Goal: Task Accomplishment & Management: Manage account settings

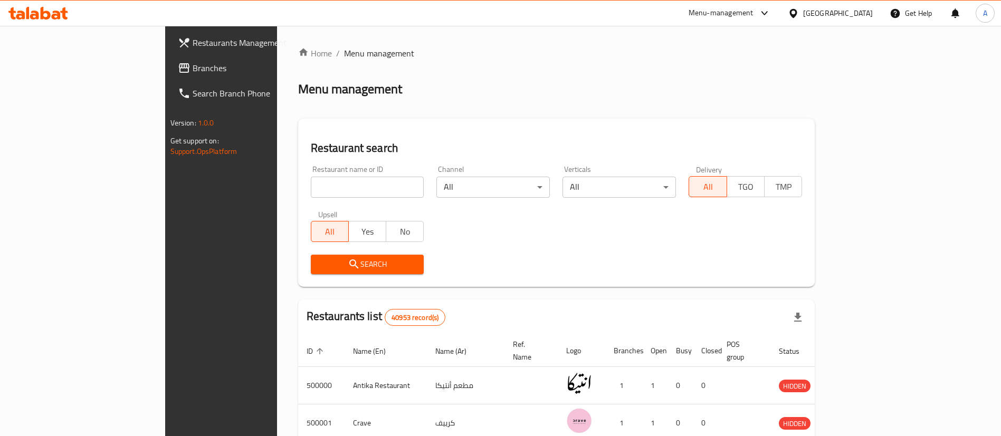
click at [193, 64] on span "Branches" at bounding box center [258, 68] width 131 height 13
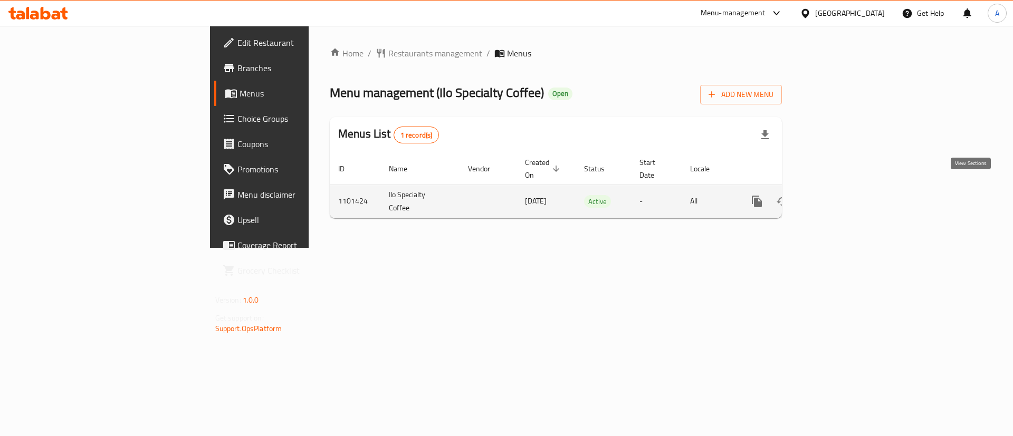
click at [839, 195] on icon "enhanced table" at bounding box center [833, 201] width 13 height 13
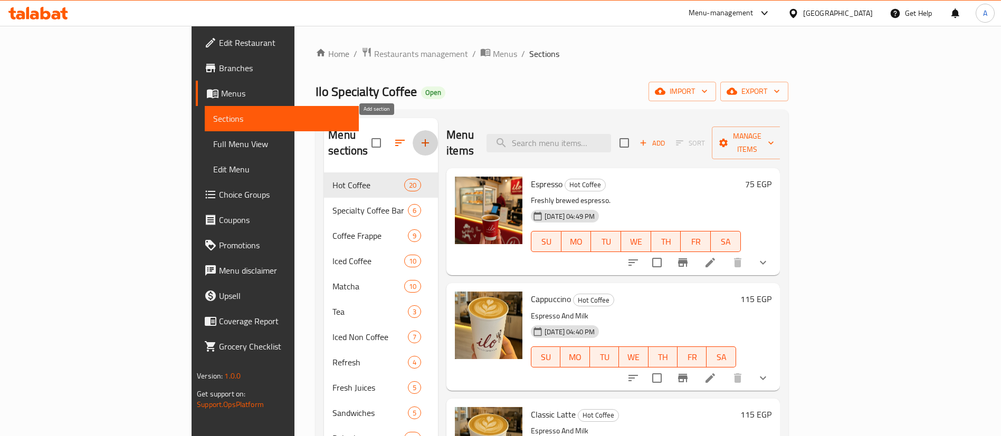
click at [419, 137] on icon "button" at bounding box center [425, 143] width 13 height 13
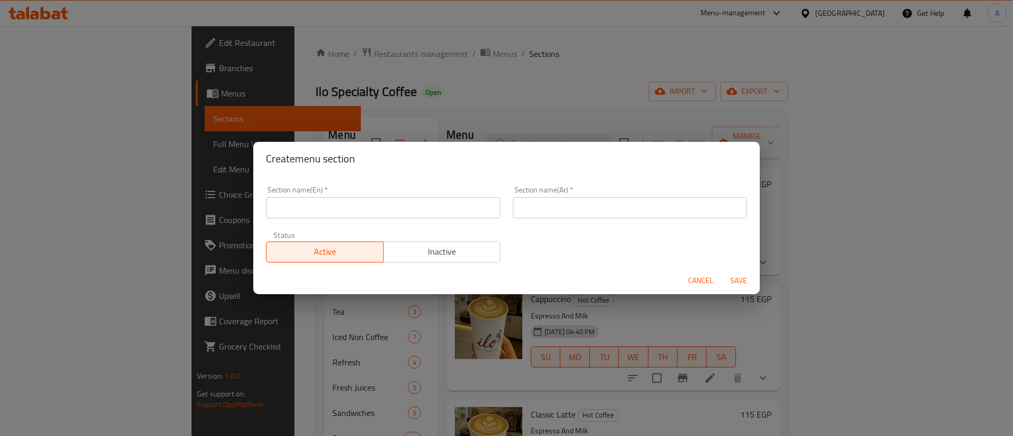
click at [547, 208] on input "text" at bounding box center [630, 207] width 234 height 21
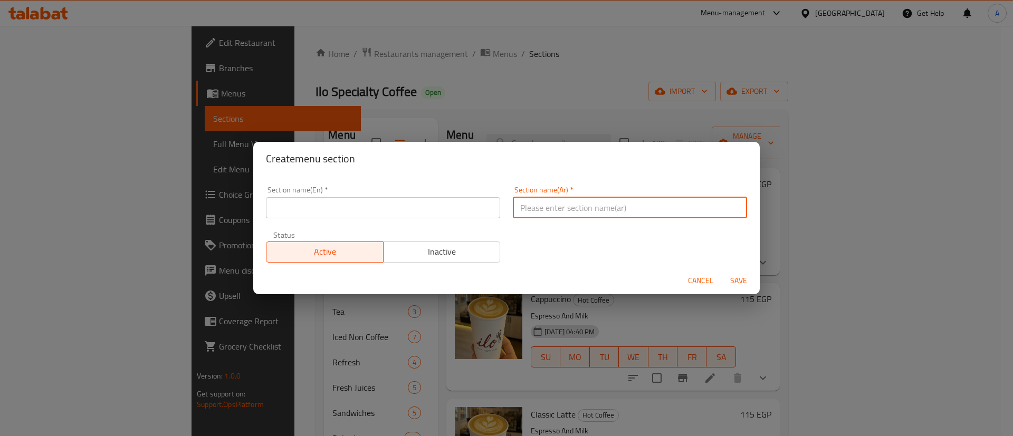
paste input "اصنعه بنفسك"
type input "اصنعه بنفسك"
click at [399, 207] on input "text" at bounding box center [383, 207] width 234 height 21
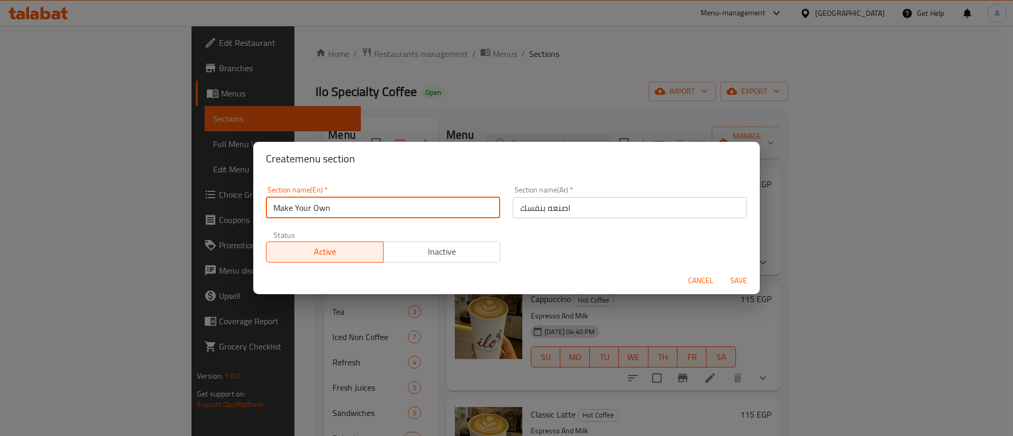
type input "Make Your Own"
click at [418, 255] on span "Inactive" at bounding box center [442, 251] width 109 height 15
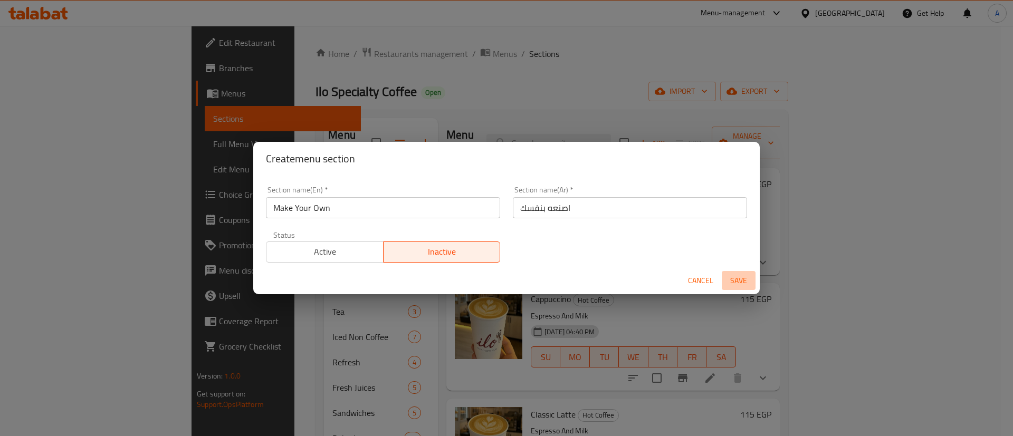
click at [738, 283] on span "Save" at bounding box center [738, 280] width 25 height 13
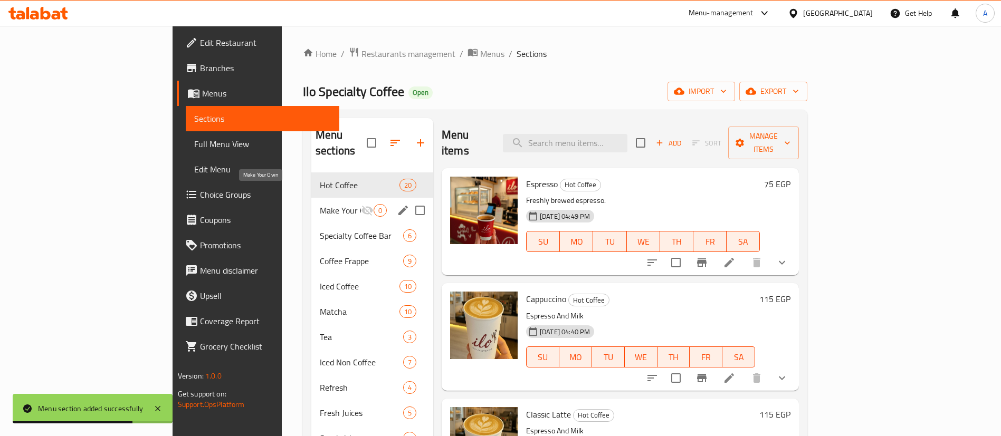
click at [320, 204] on span "Make Your Own" at bounding box center [340, 210] width 41 height 13
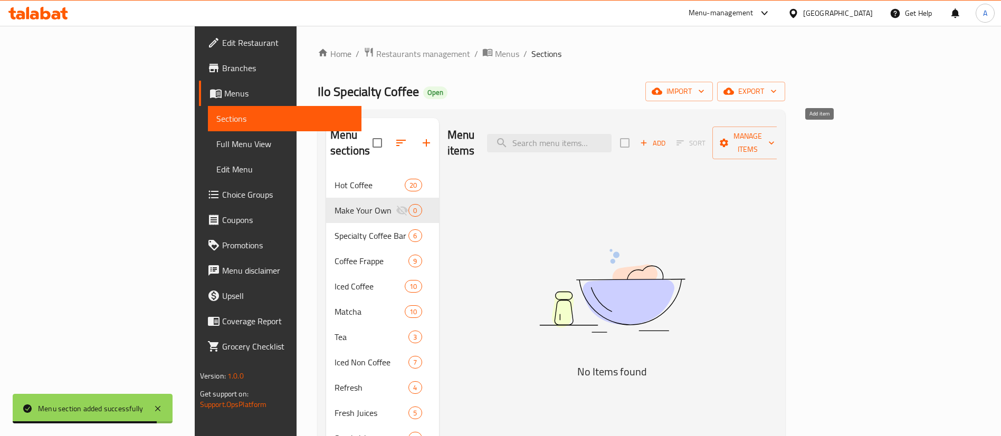
click at [667, 138] on span "Add" at bounding box center [652, 143] width 28 height 12
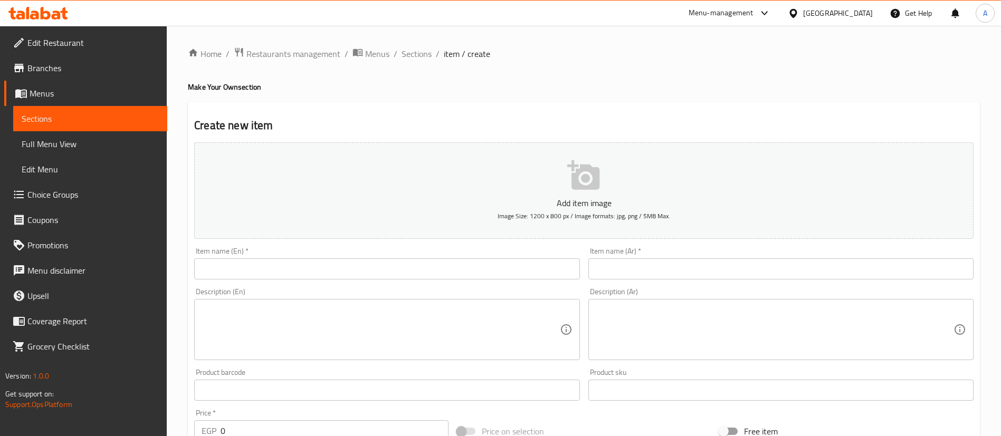
click at [287, 273] on input "text" at bounding box center [386, 269] width 385 height 21
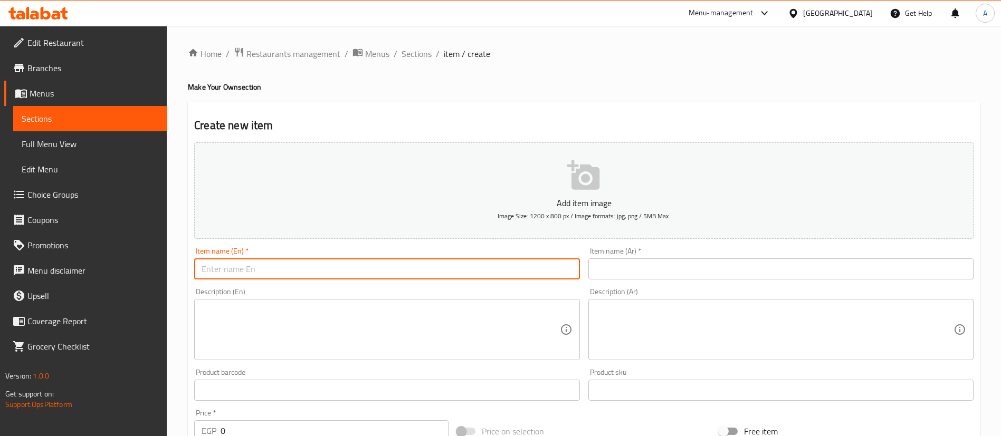
paste input "Make your own latte"
click at [243, 268] on input "Make your own latte" at bounding box center [386, 269] width 385 height 21
type input "Make Your Own Latte"
click at [629, 274] on input "text" at bounding box center [780, 269] width 385 height 21
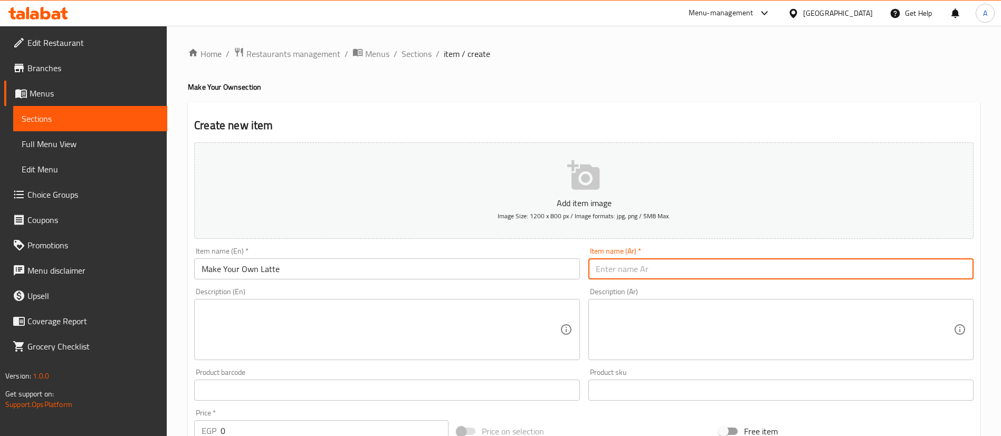
click at [593, 188] on icon "button" at bounding box center [583, 175] width 32 height 30
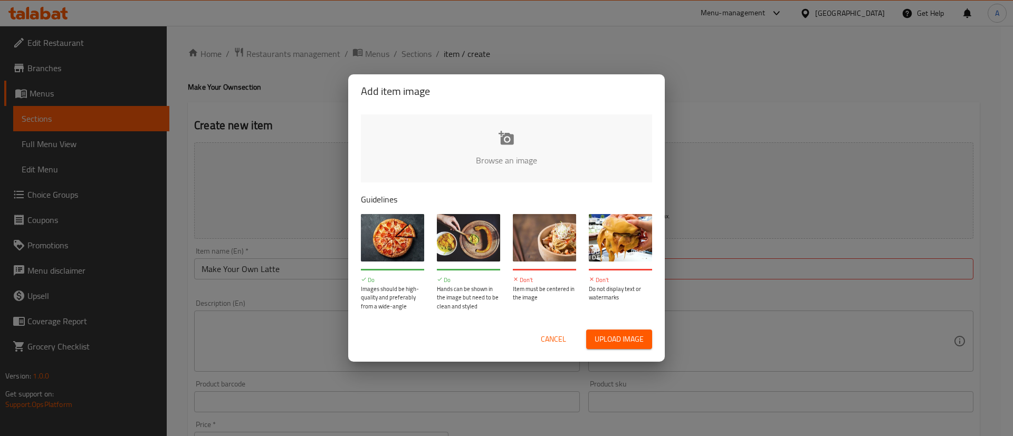
click at [534, 156] on input "file" at bounding box center [863, 163] width 1005 height 99
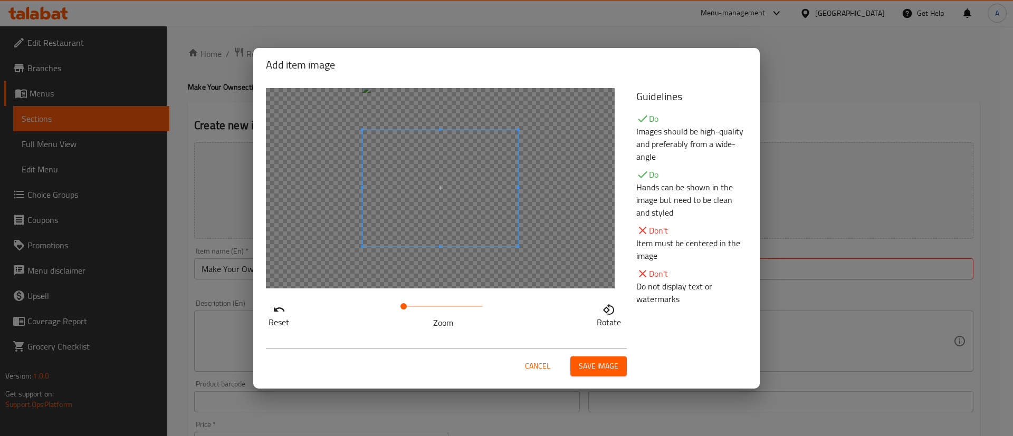
click at [432, 244] on div at bounding box center [440, 188] width 349 height 201
click at [534, 367] on span "Cancel" at bounding box center [537, 366] width 25 height 13
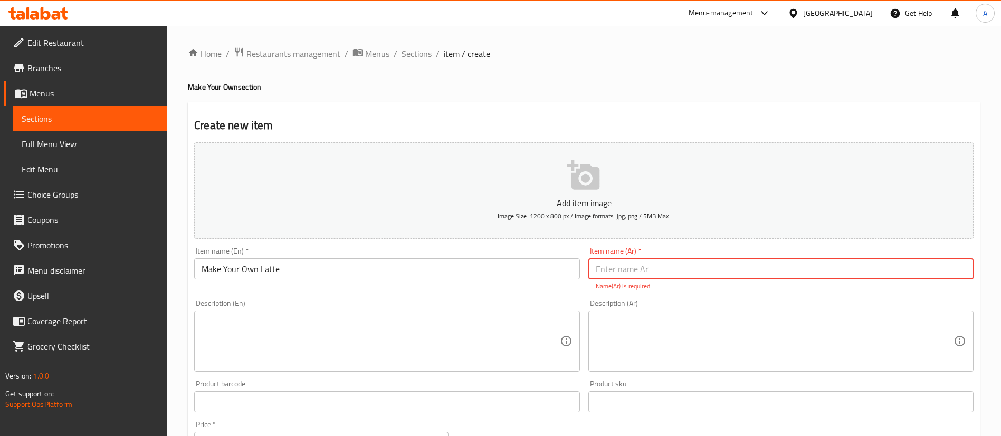
click at [664, 266] on input "text" at bounding box center [780, 269] width 385 height 21
paste input "حضّر لاتيه بنفسك"
type input "حضر لاتيه بنفسك"
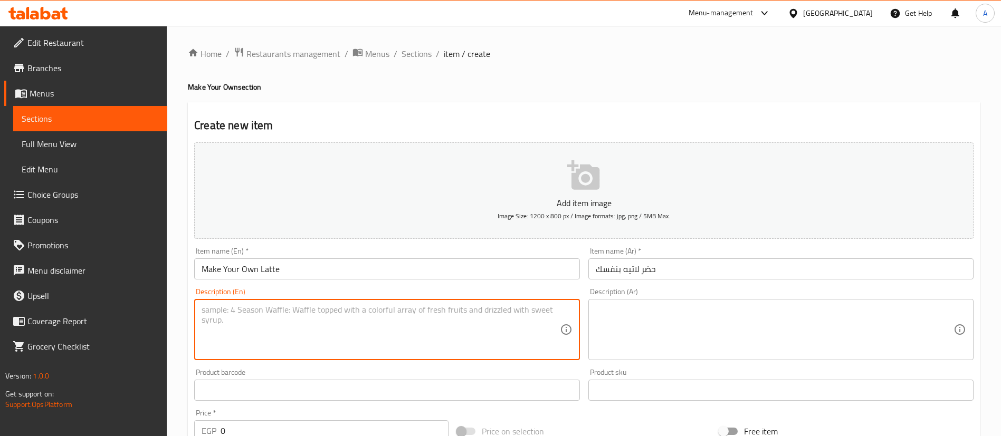
click at [419, 347] on textarea at bounding box center [381, 330] width 358 height 50
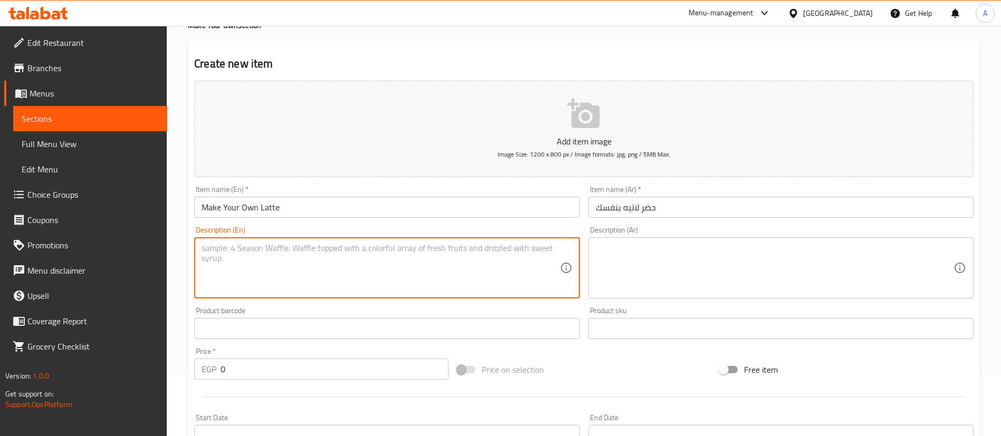
scroll to position [309, 0]
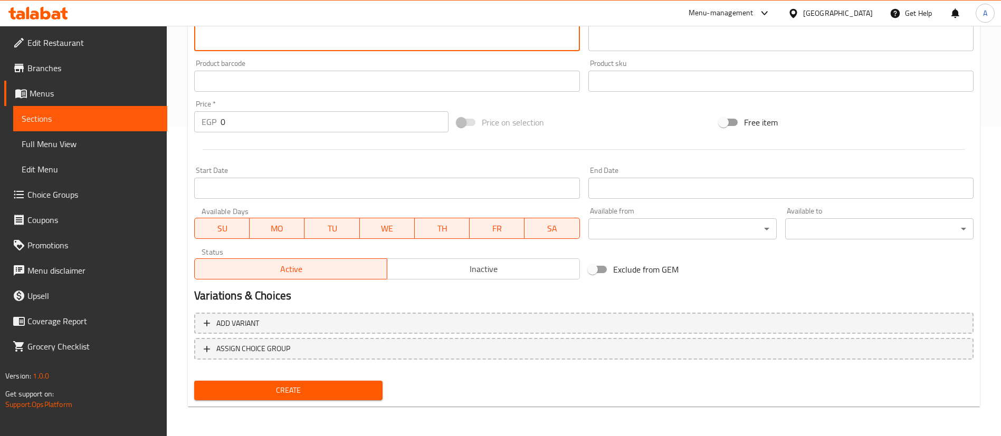
click at [329, 397] on button "Create" at bounding box center [288, 391] width 188 height 20
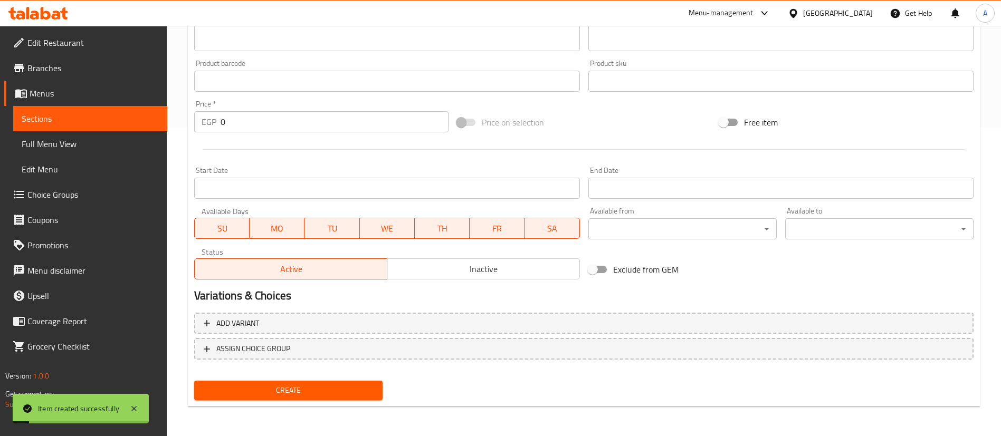
drag, startPoint x: 51, startPoint y: 120, endPoint x: 68, endPoint y: 120, distance: 16.4
click at [51, 120] on span "Sections" at bounding box center [90, 118] width 137 height 13
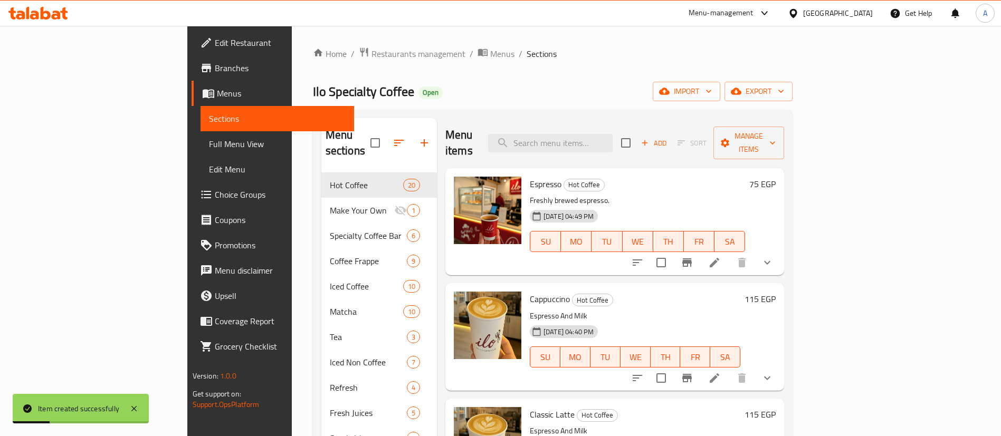
scroll to position [1, 0]
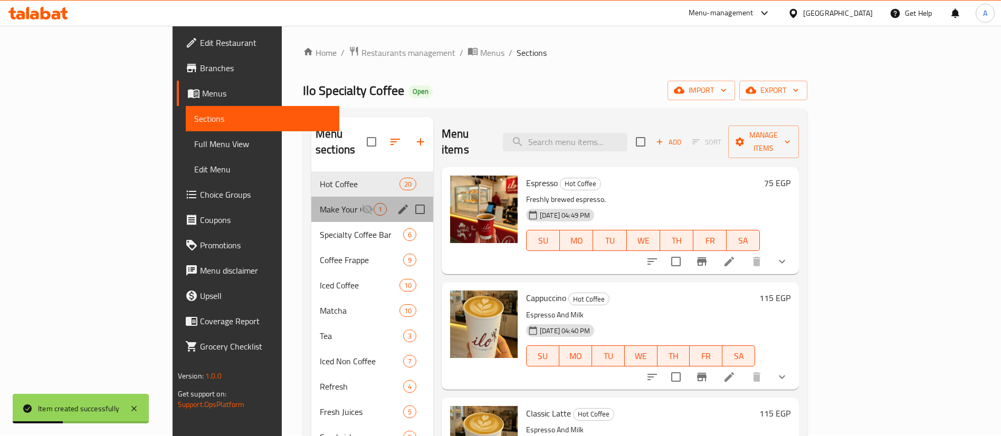
click at [311, 197] on div "Make Your Own 1" at bounding box center [372, 209] width 122 height 25
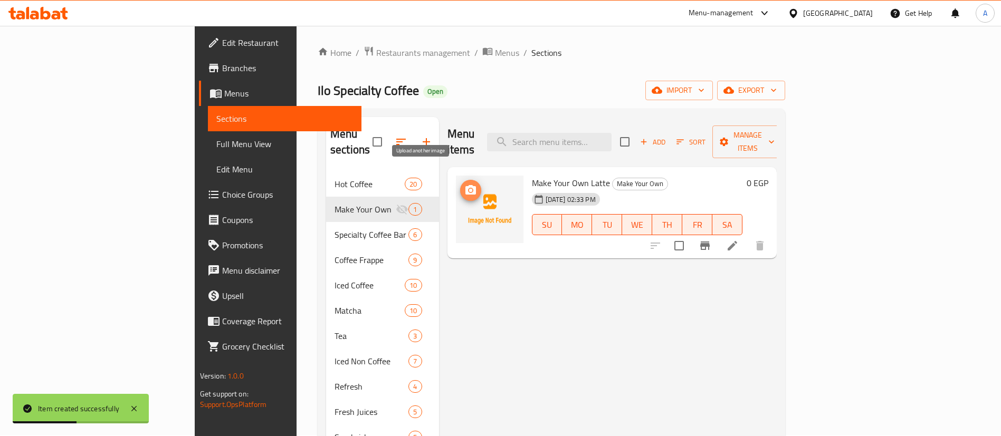
click at [465, 185] on icon "upload picture" at bounding box center [470, 189] width 11 height 9
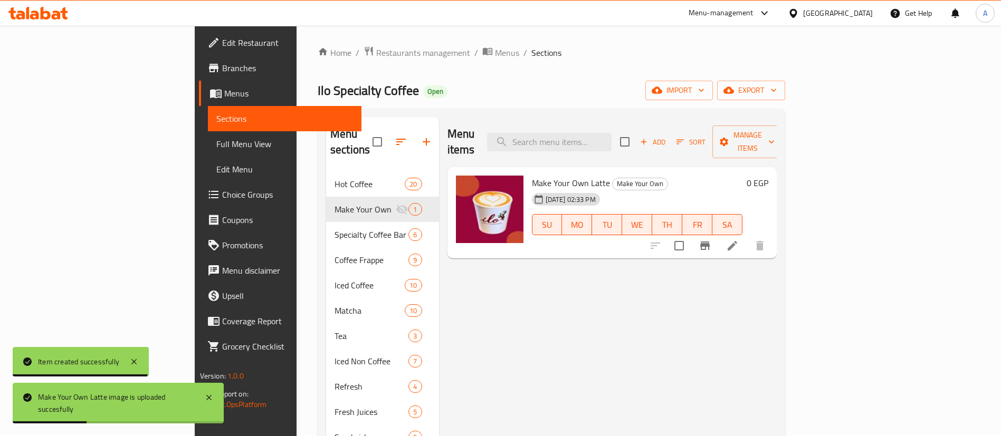
click at [739, 240] on icon at bounding box center [732, 246] width 13 height 13
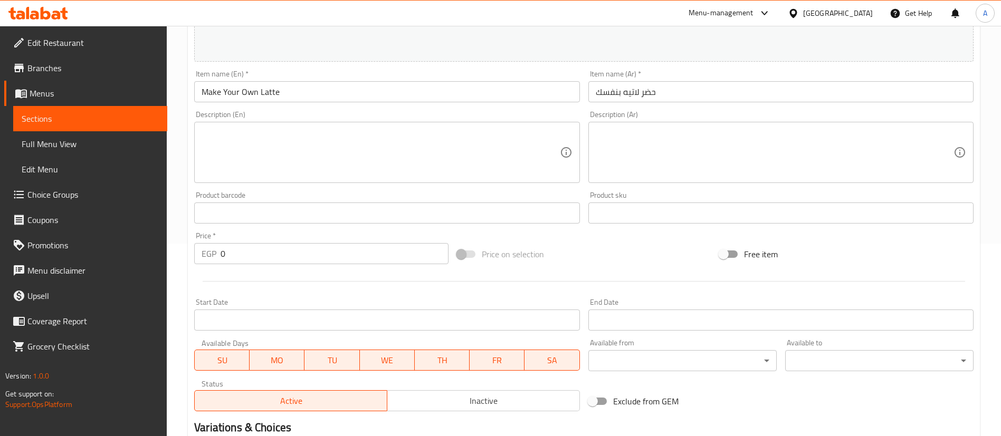
scroll to position [196, 0]
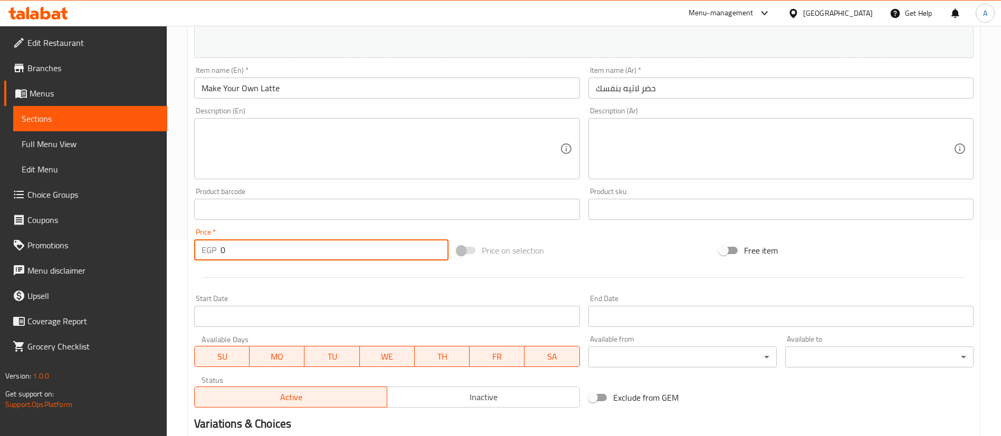
click at [309, 252] on input "0" at bounding box center [335, 250] width 228 height 21
type input "100"
click at [310, 289] on div at bounding box center [584, 278] width 788 height 26
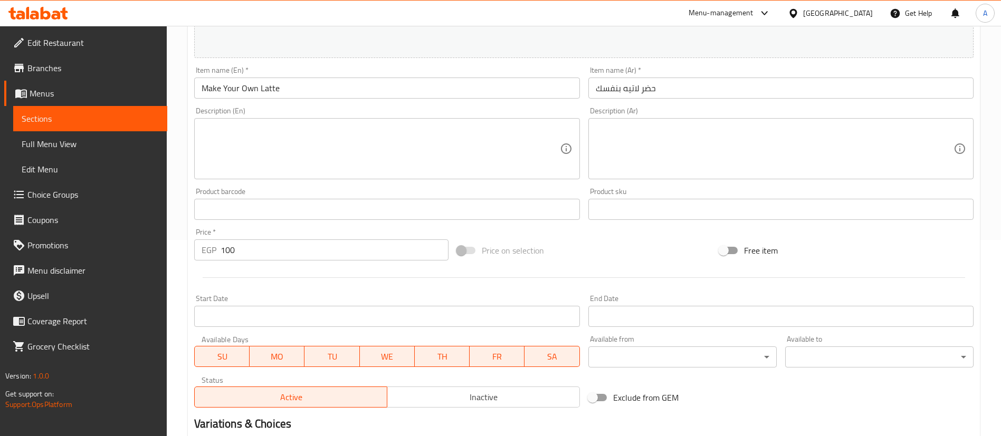
scroll to position [324, 0]
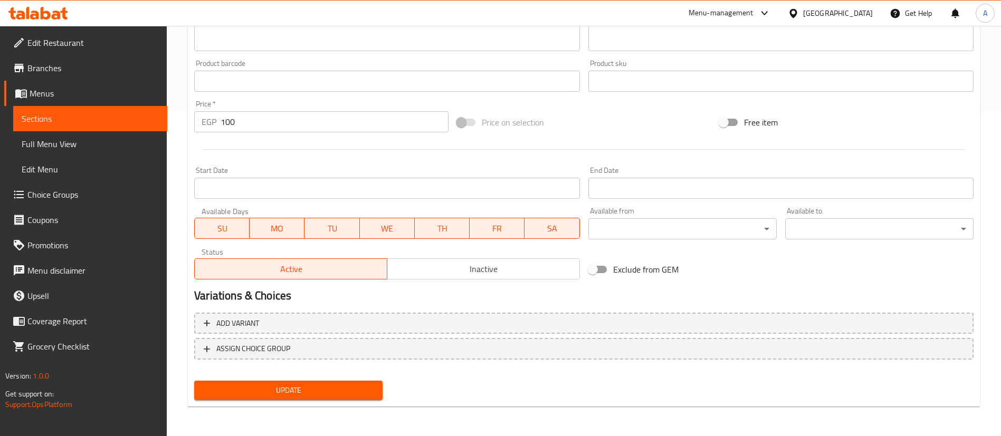
click at [285, 389] on span "Update" at bounding box center [288, 390] width 171 height 13
click at [81, 114] on span "Sections" at bounding box center [90, 118] width 137 height 13
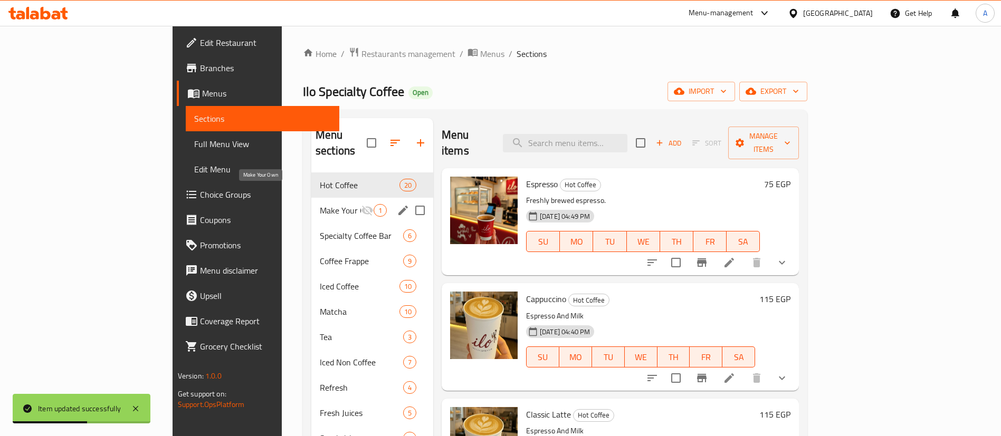
click at [320, 204] on span "Make Your Own" at bounding box center [340, 210] width 41 height 13
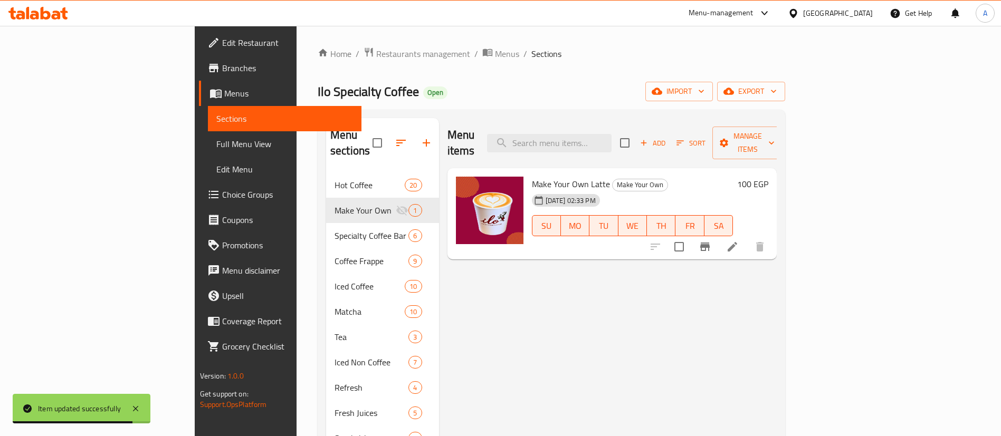
click at [199, 204] on link "Choice Groups" at bounding box center [280, 194] width 163 height 25
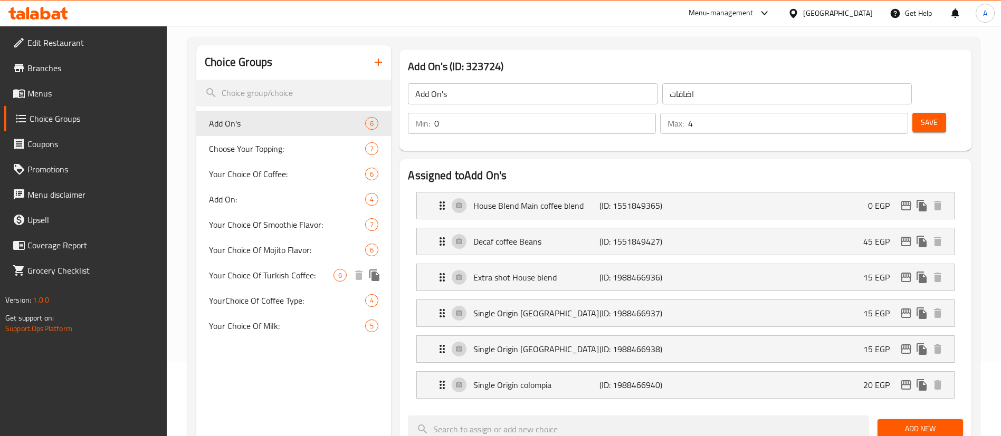
scroll to position [75, 0]
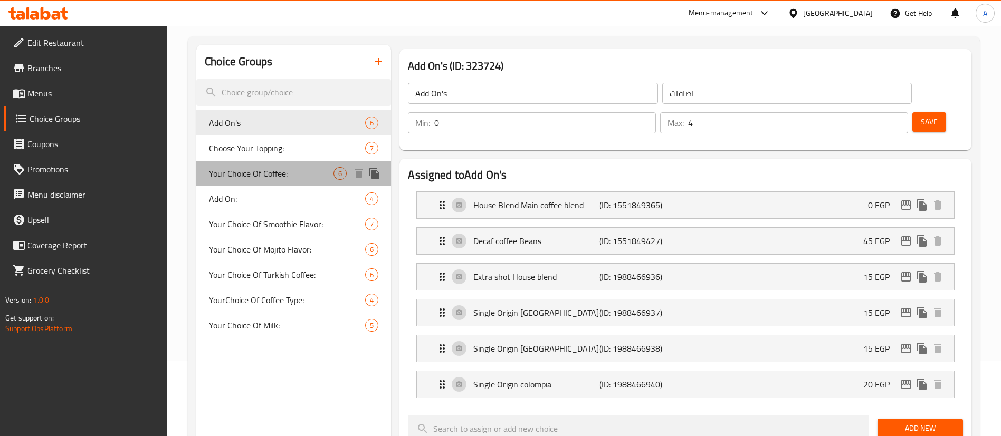
click at [262, 171] on span "Your Choice Of Coffee:" at bounding box center [271, 173] width 125 height 13
type input "Your Choice Of Coffee:"
type input "إختيارك من القهوة:"
type input "1"
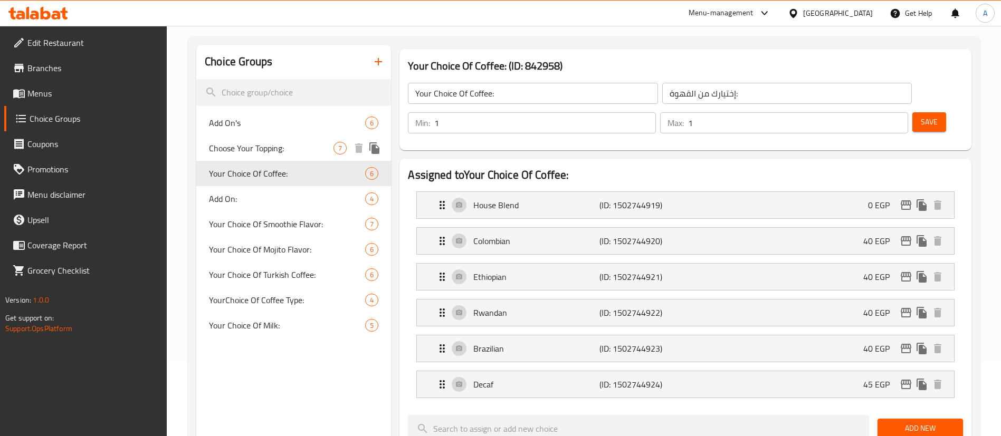
click at [262, 152] on span "Choose Your Topping:" at bounding box center [271, 148] width 125 height 13
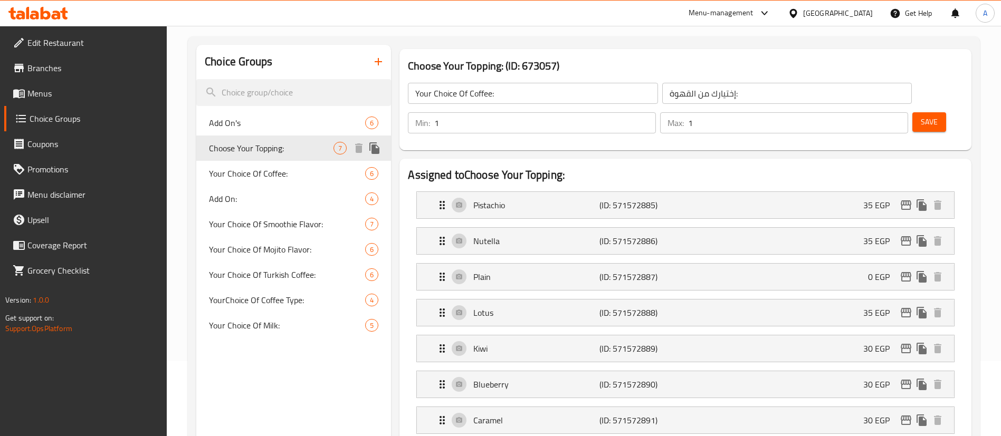
type input "Choose Your Topping:"
type input "إختيار التوبينج [PERSON_NAME]:"
type input "3"
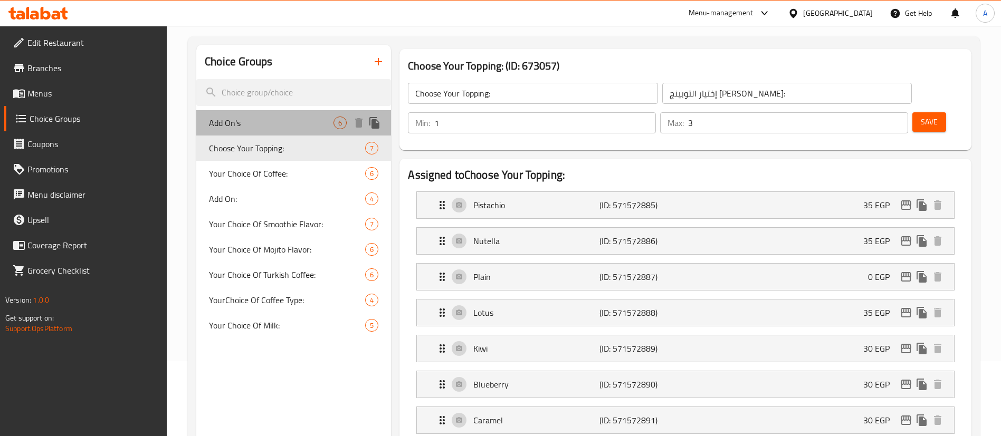
click at [262, 127] on span "Add On's" at bounding box center [271, 123] width 125 height 13
type input "Add On's"
type input "اضافات"
type input "0"
type input "4"
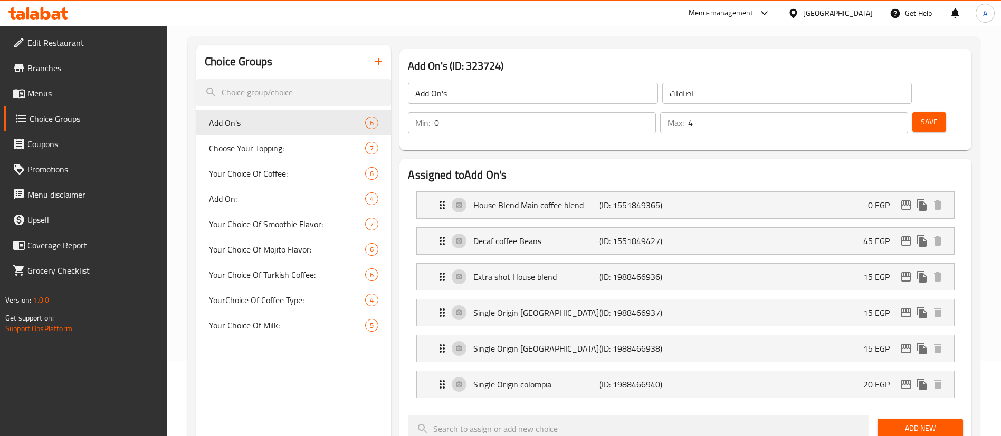
click at [377, 58] on icon "button" at bounding box center [378, 61] width 13 height 13
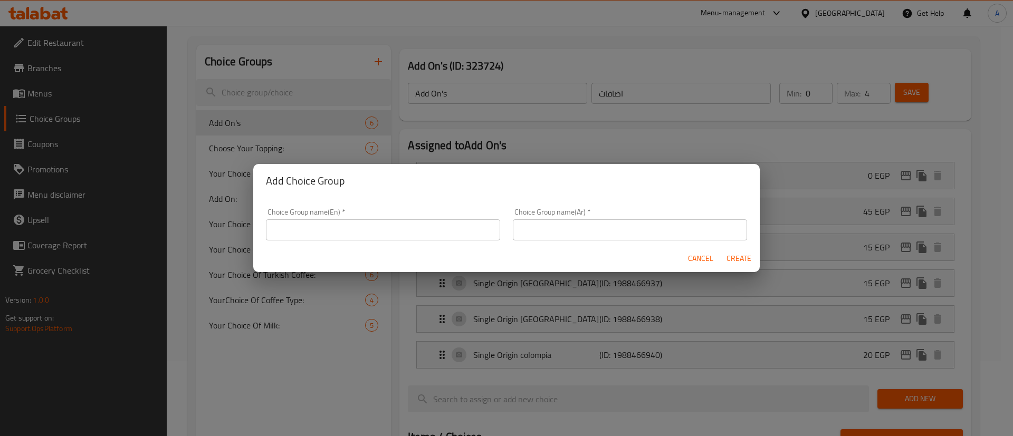
click at [553, 232] on input "text" at bounding box center [630, 229] width 234 height 21
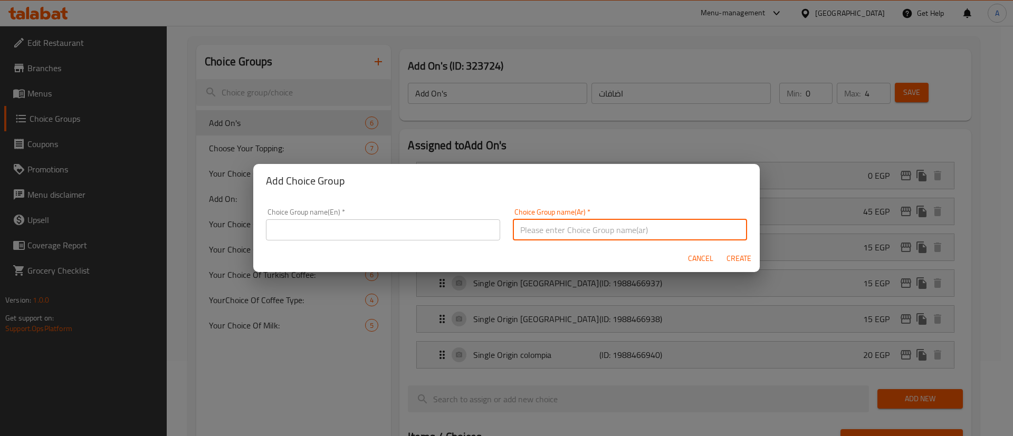
paste input "نوع المشروب"
type input "نوع المشروب"
click at [433, 231] on input "text" at bounding box center [383, 229] width 234 height 21
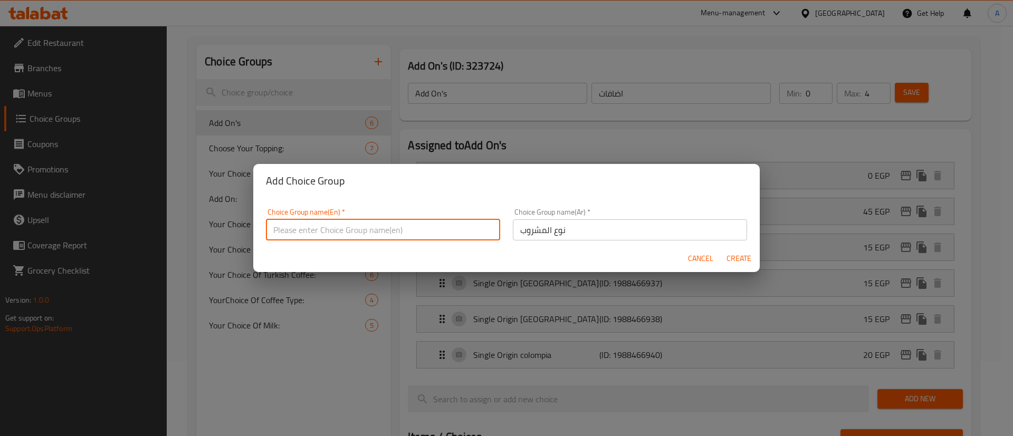
type input "["
type input "Drink Type"
click at [744, 257] on span "Create" at bounding box center [738, 258] width 25 height 13
type input "Drink Type"
type input "نوع المشروب"
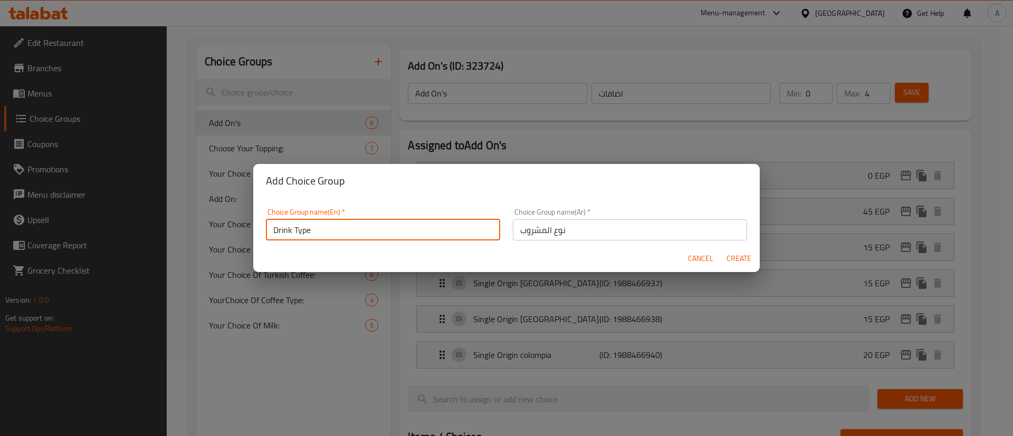
type input "0"
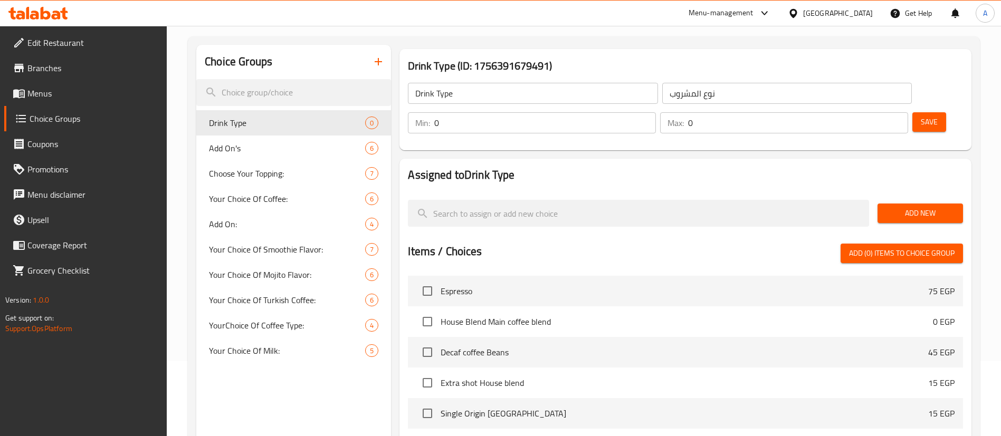
click at [656, 112] on input "0" at bounding box center [545, 122] width 222 height 21
type input "1"
click at [864, 112] on div "Max: 0 ​" at bounding box center [784, 122] width 248 height 21
type input "1"
click at [877, 183] on nav at bounding box center [685, 187] width 555 height 8
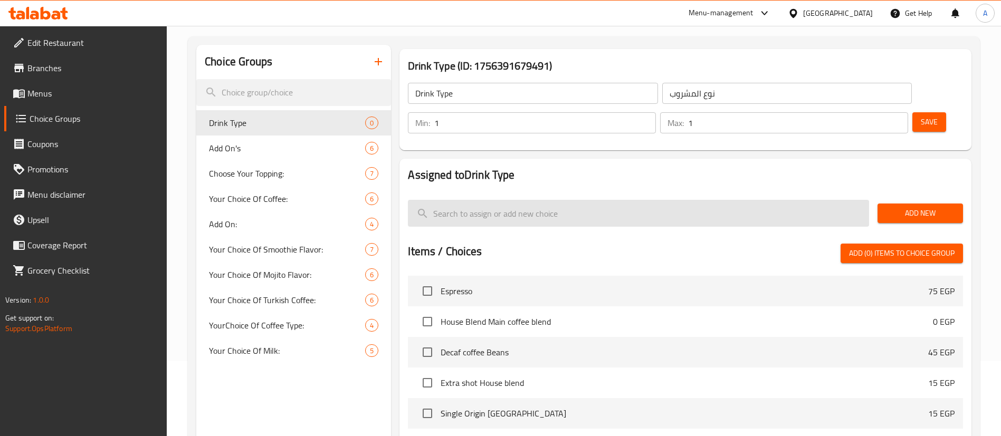
click at [455, 200] on input "search" at bounding box center [638, 213] width 461 height 27
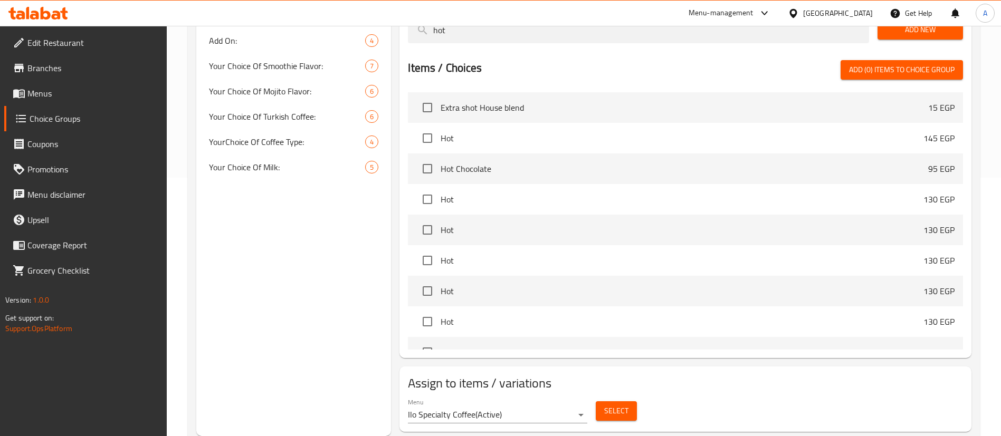
scroll to position [0, 0]
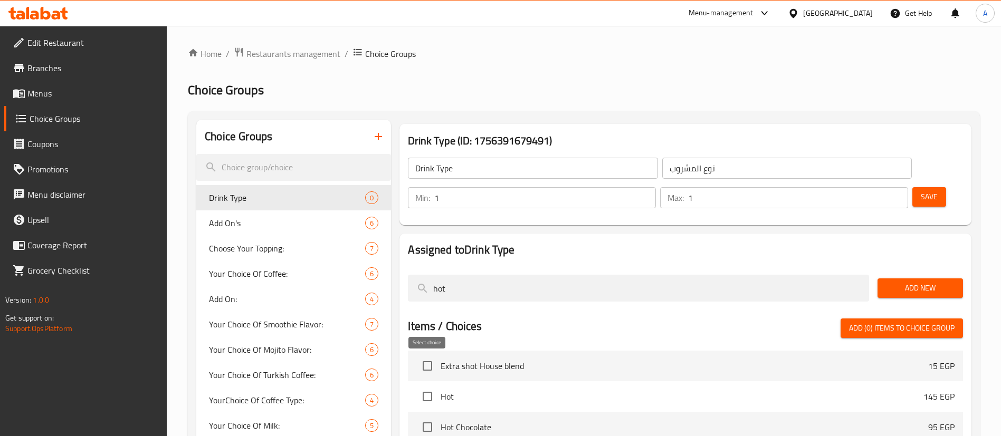
type input "hot"
click at [428, 386] on input "checkbox" at bounding box center [427, 397] width 22 height 22
click at [868, 322] on span "Add (1) items to choice group" at bounding box center [902, 328] width 106 height 13
checkbox input "false"
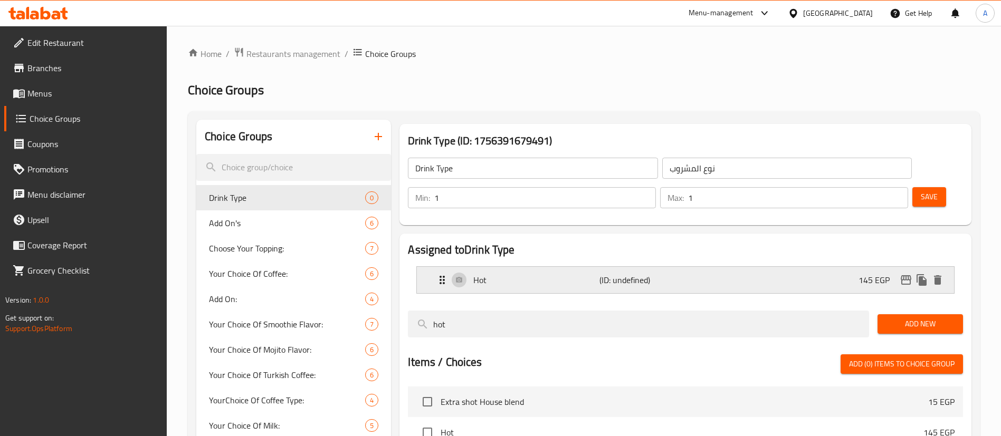
click at [813, 267] on div "Hot (ID: undefined) 145 EGP" at bounding box center [688, 280] width 505 height 26
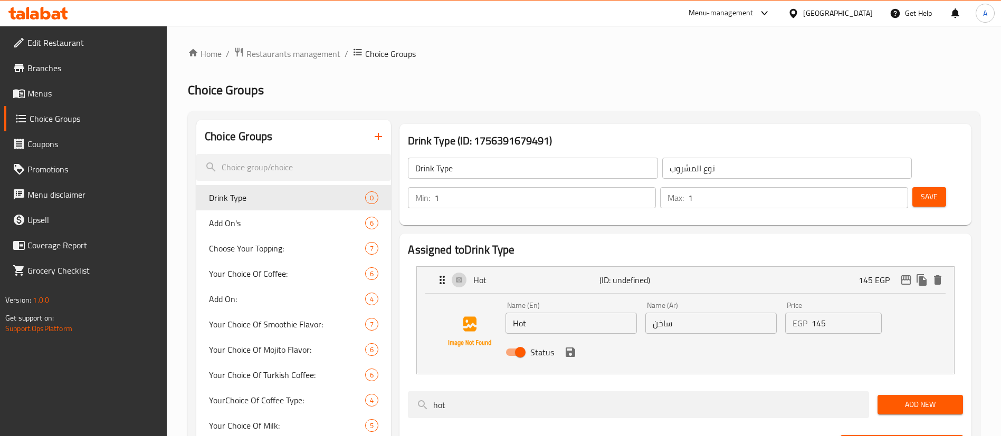
click at [841, 313] on input "145" at bounding box center [847, 323] width 70 height 21
click at [899, 272] on div "145 EGP" at bounding box center [901, 280] width 87 height 16
